Goal: Task Accomplishment & Management: Manage account settings

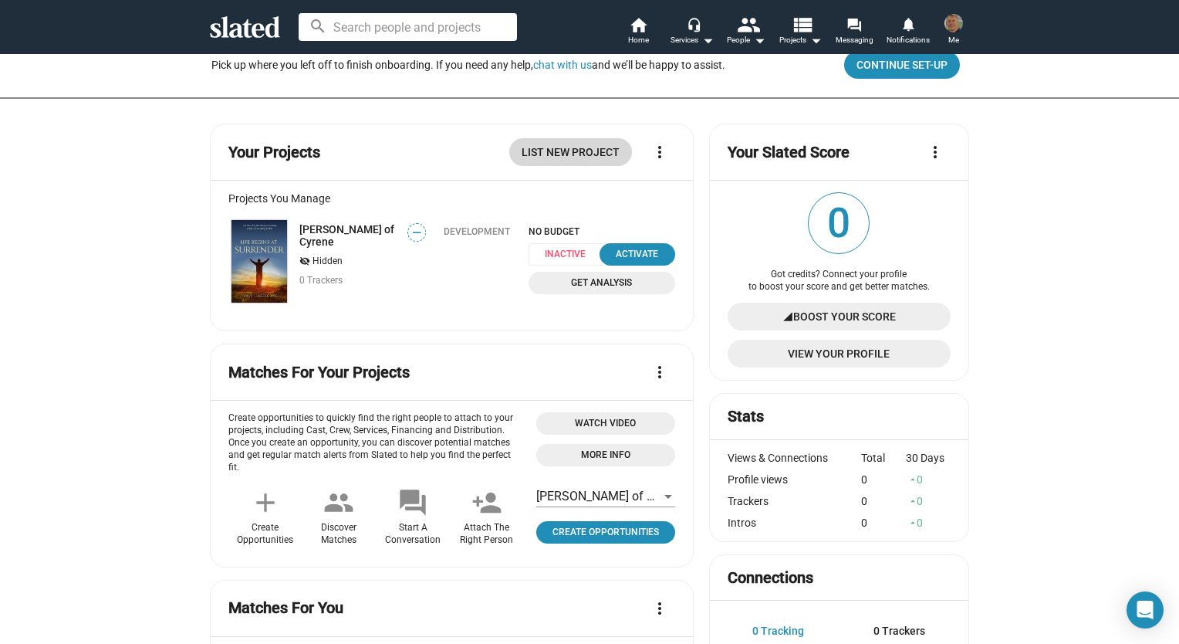
scroll to position [161, 0]
click at [244, 254] on img at bounding box center [260, 260] width 56 height 83
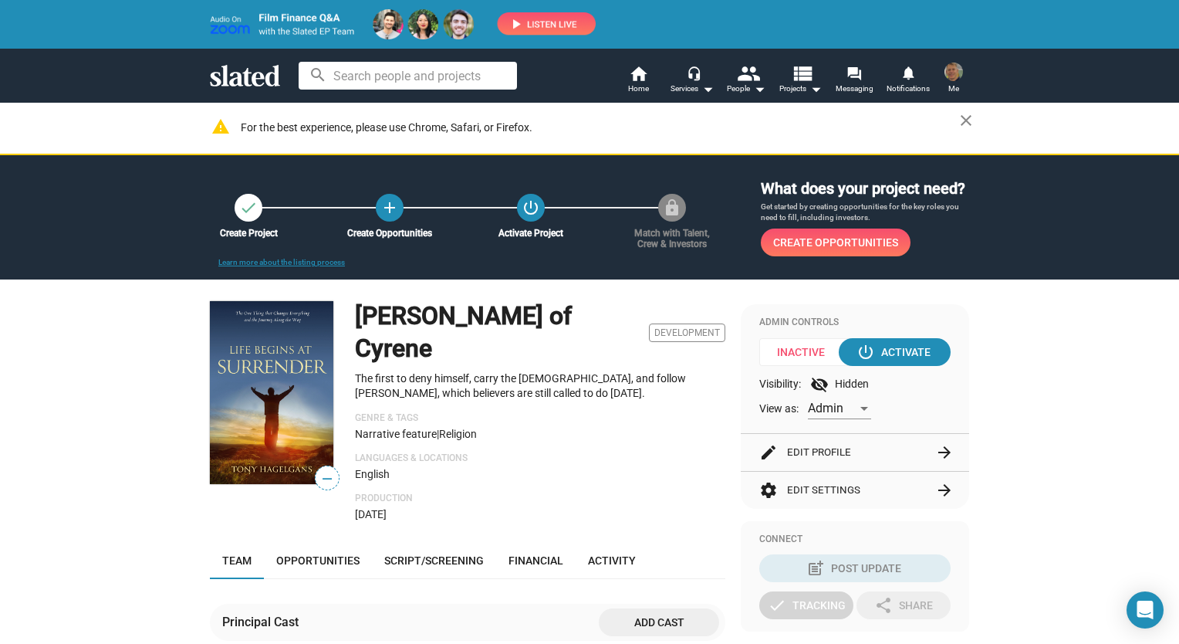
click at [320, 475] on span "—" at bounding box center [327, 479] width 23 height 20
click at [821, 452] on button "edit Edit Profile arrow_forward" at bounding box center [855, 452] width 191 height 37
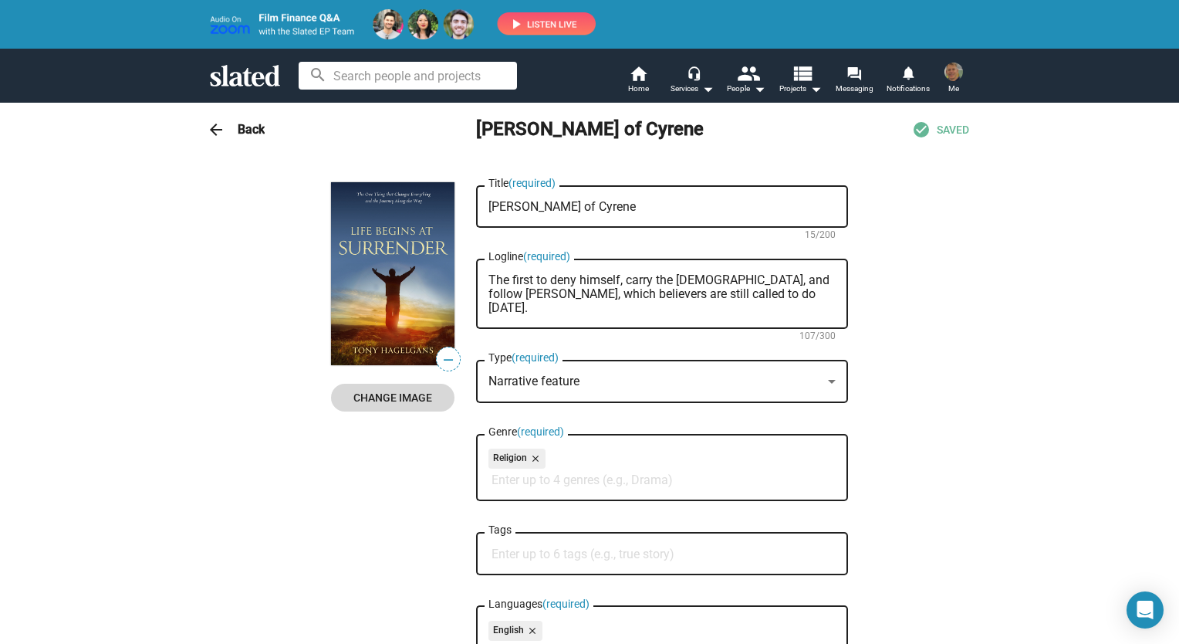
click at [364, 404] on span "Change Image" at bounding box center [392, 398] width 99 height 28
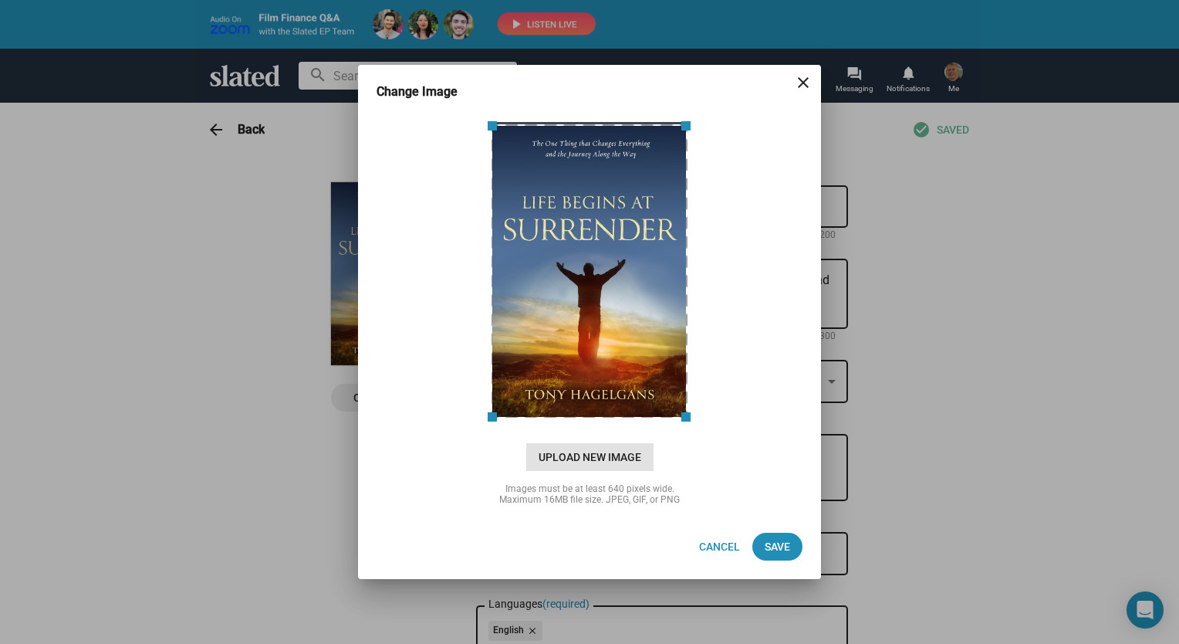
click at [611, 454] on span "Upload New Image" at bounding box center [589, 457] width 127 height 28
click at [611, 424] on input "cloud_upload Drag and drop or click to upload" at bounding box center [589, 270] width 425 height 307
type input "C:\fakepath\simon-of-cyrene image.jpg"
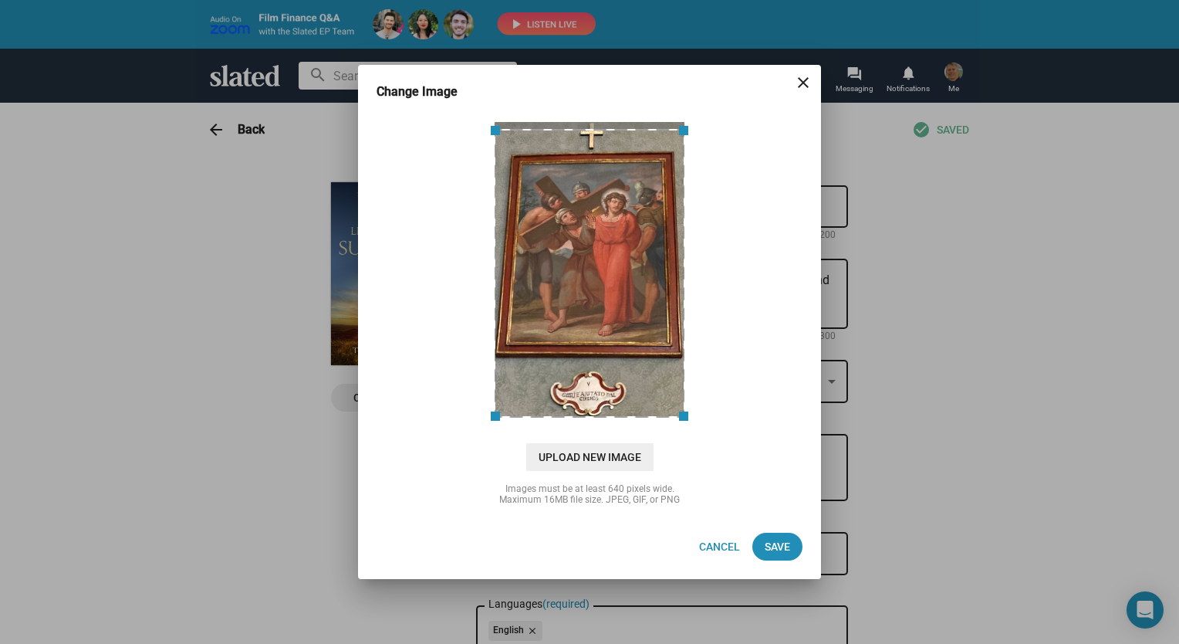
drag, startPoint x: 599, startPoint y: 159, endPoint x: 597, endPoint y: 195, distance: 35.5
click at [597, 195] on div at bounding box center [589, 273] width 191 height 289
drag, startPoint x: 586, startPoint y: 181, endPoint x: 589, endPoint y: 272, distance: 91.1
click at [589, 272] on div at bounding box center [589, 273] width 191 height 289
drag, startPoint x: 589, startPoint y: 272, endPoint x: 570, endPoint y: 186, distance: 88.4
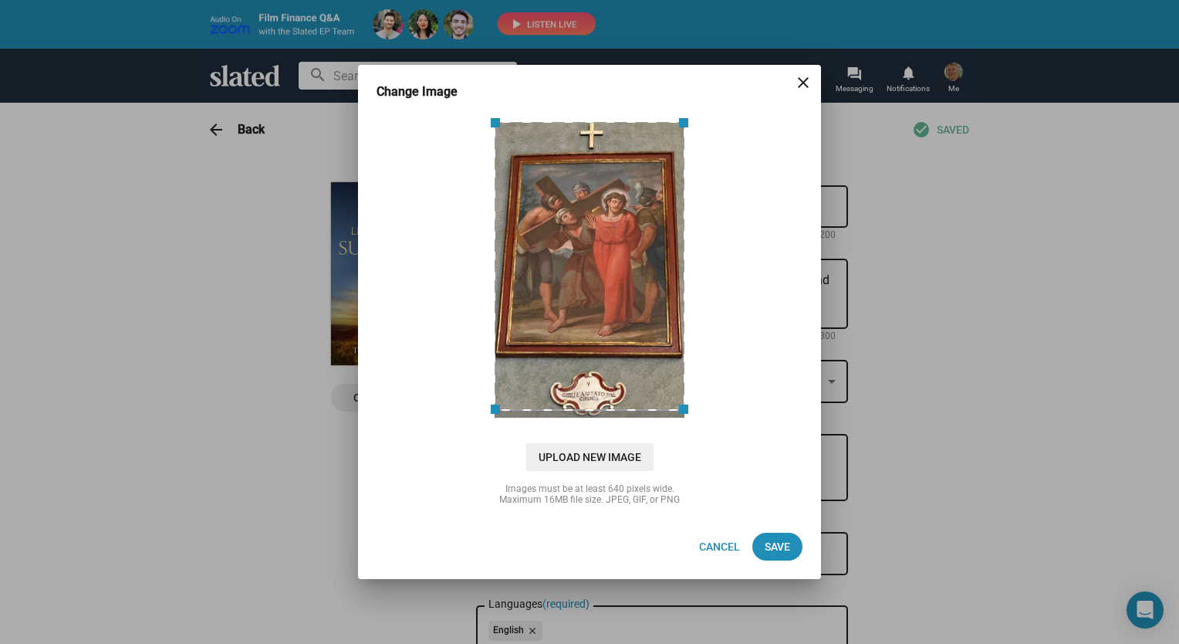
click at [570, 186] on div at bounding box center [589, 265] width 191 height 289
click at [775, 547] on span "Save" at bounding box center [777, 547] width 25 height 28
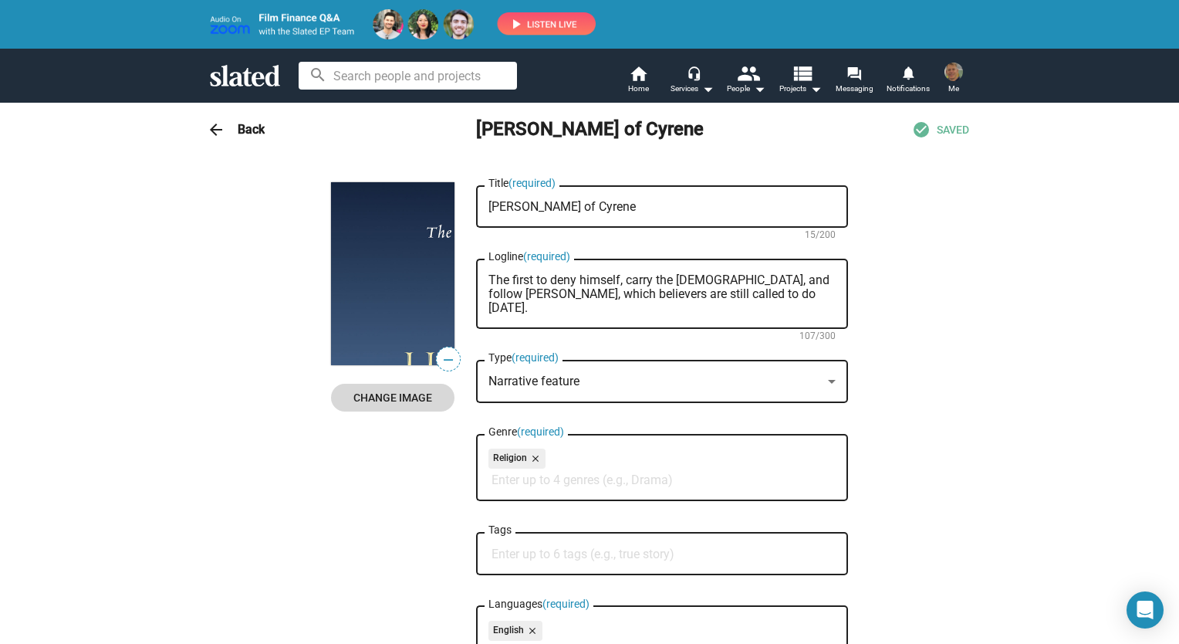
click at [385, 404] on span "Change Image" at bounding box center [392, 398] width 99 height 28
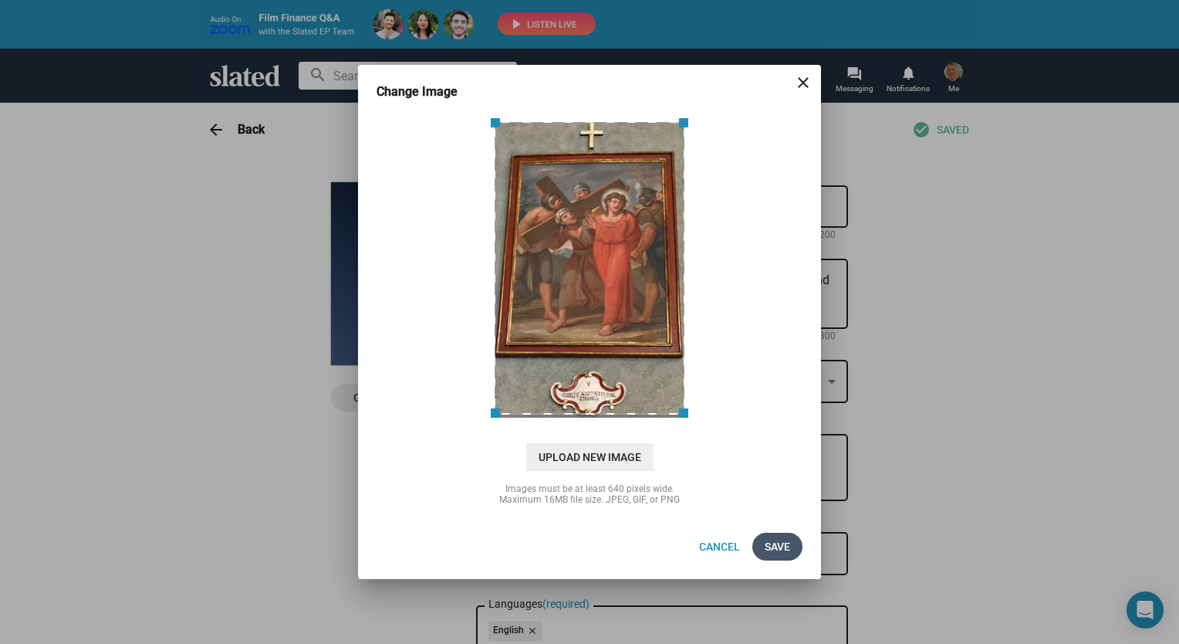
click at [791, 550] on button "Save" at bounding box center [778, 547] width 50 height 28
